Goal: Information Seeking & Learning: Learn about a topic

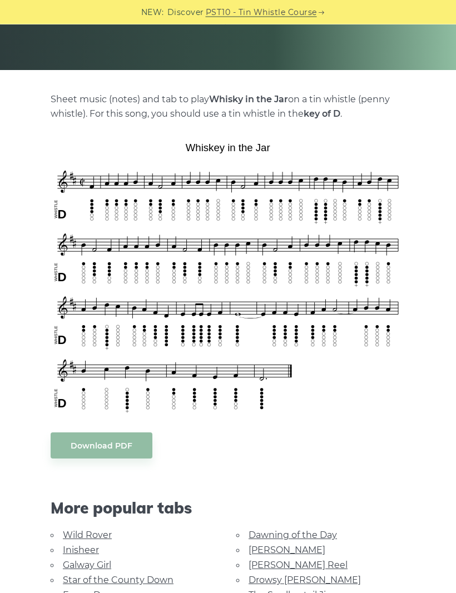
scroll to position [194, 0]
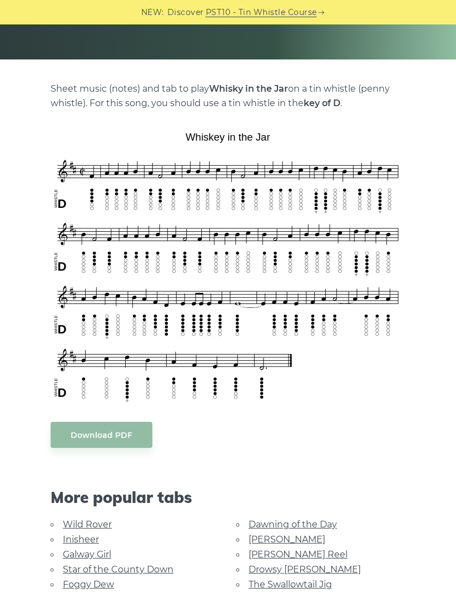
click at [126, 569] on link "Star of the County Down" at bounding box center [118, 569] width 111 height 11
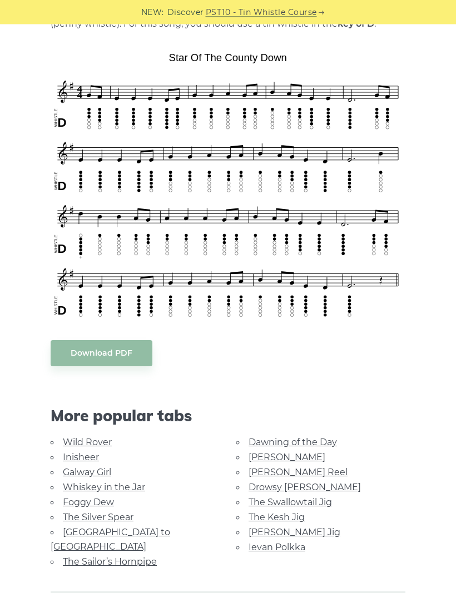
scroll to position [273, 0]
click at [104, 470] on link "Galway Girl" at bounding box center [87, 472] width 48 height 11
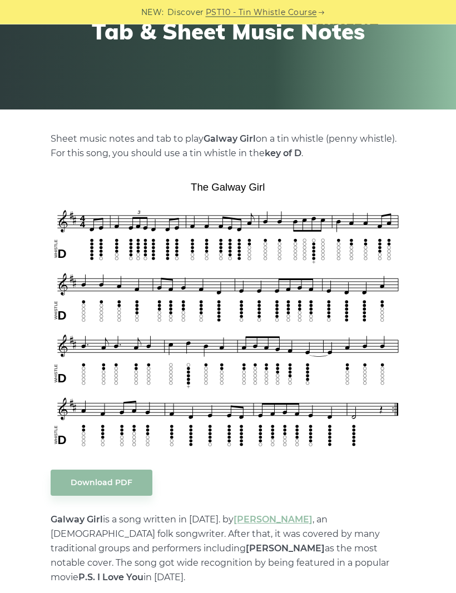
scroll to position [147, 0]
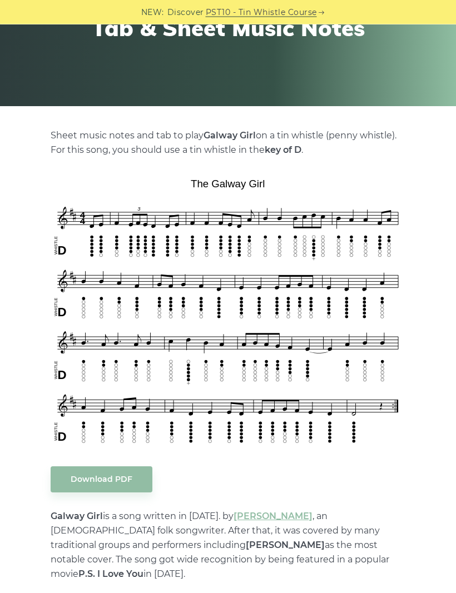
click at [267, 16] on link "PST10 - Tin Whistle Course" at bounding box center [261, 12] width 111 height 13
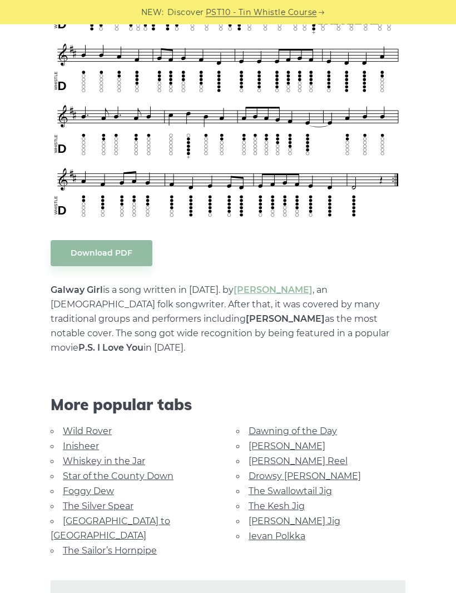
scroll to position [373, 0]
click at [63, 426] on link "Wild Rover" at bounding box center [87, 431] width 49 height 11
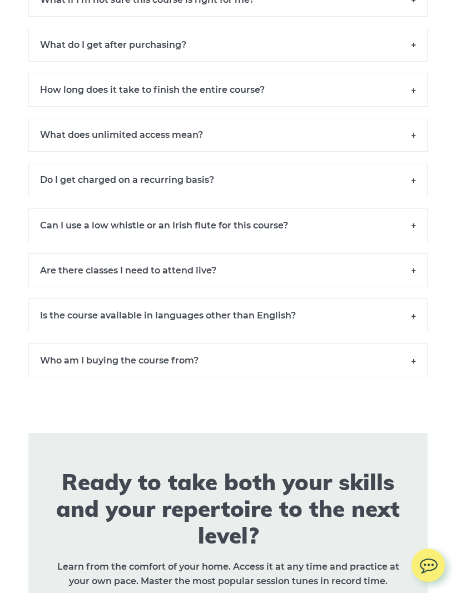
scroll to position [8087, 0]
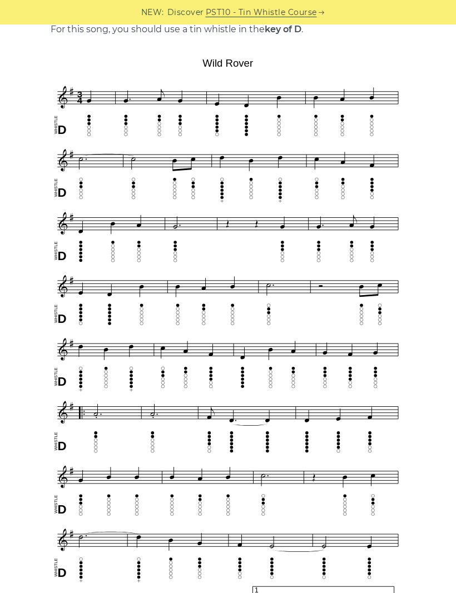
scroll to position [271, 0]
